Goal: Task Accomplishment & Management: Manage account settings

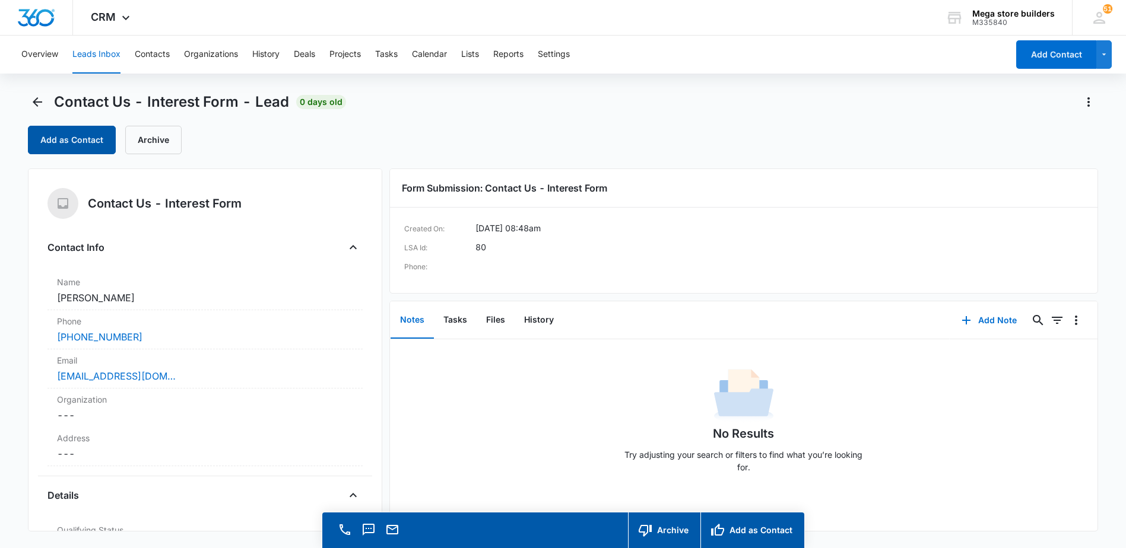
click at [75, 141] on button "Add as Contact" at bounding box center [72, 140] width 88 height 28
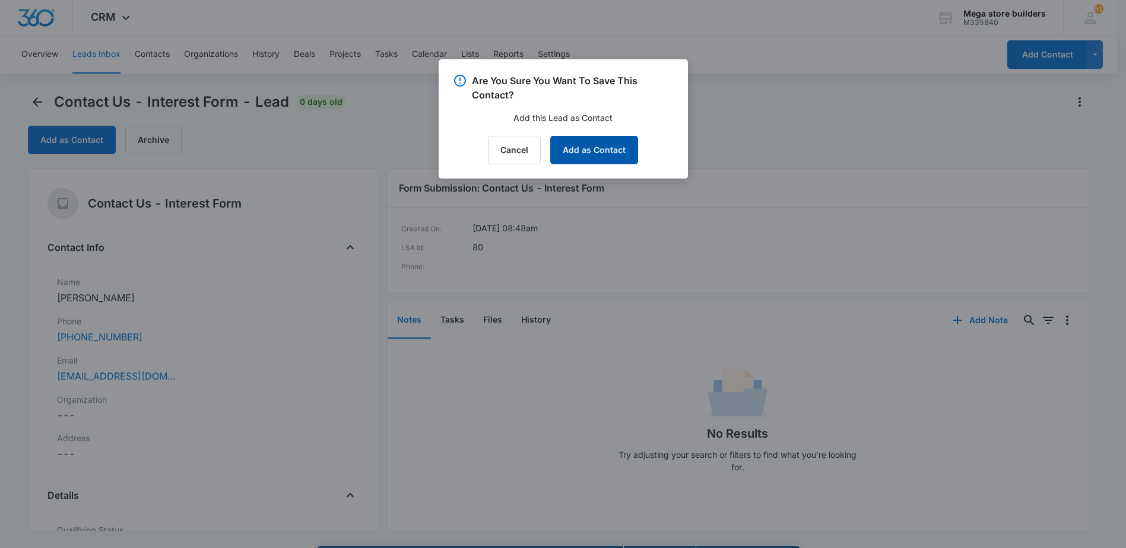
click at [589, 157] on button "Add as Contact" at bounding box center [594, 150] width 88 height 28
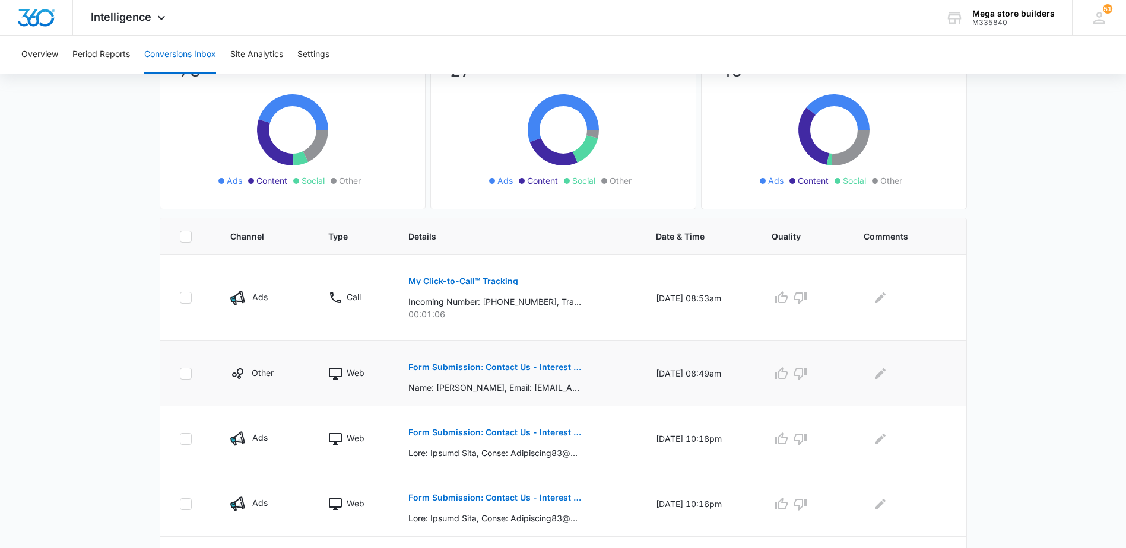
scroll to position [178, 0]
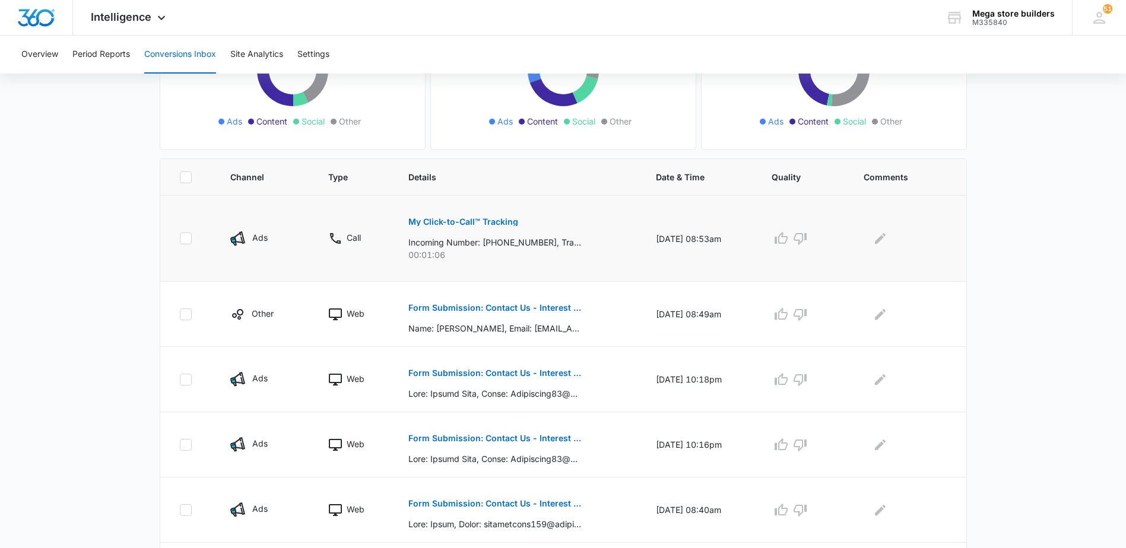
click at [480, 219] on p "My Click-to-Call™ Tracking" at bounding box center [463, 222] width 110 height 8
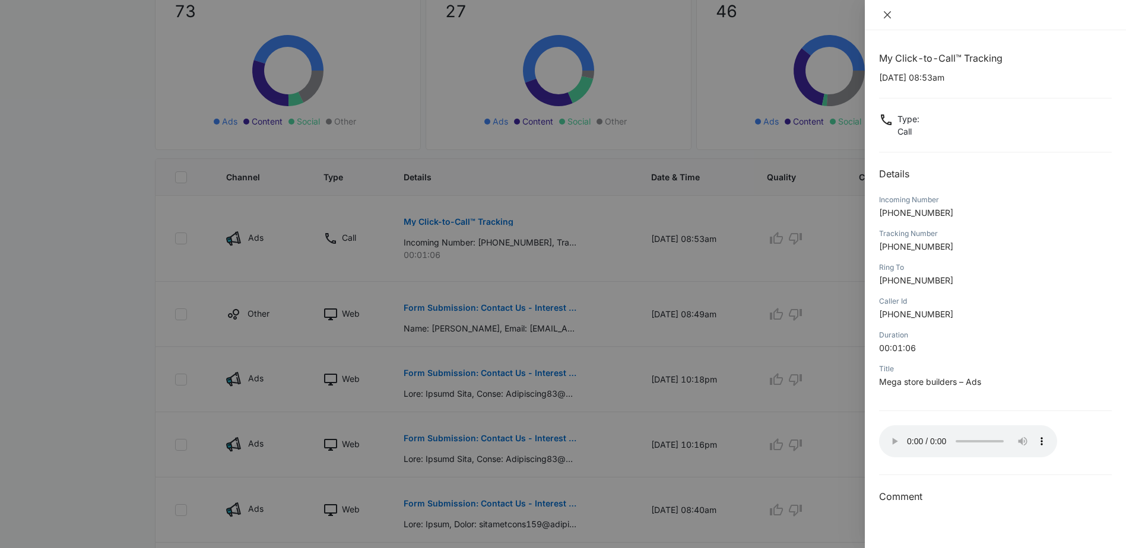
click at [884, 17] on icon "close" at bounding box center [886, 14] width 9 height 9
